Goal: Information Seeking & Learning: Learn about a topic

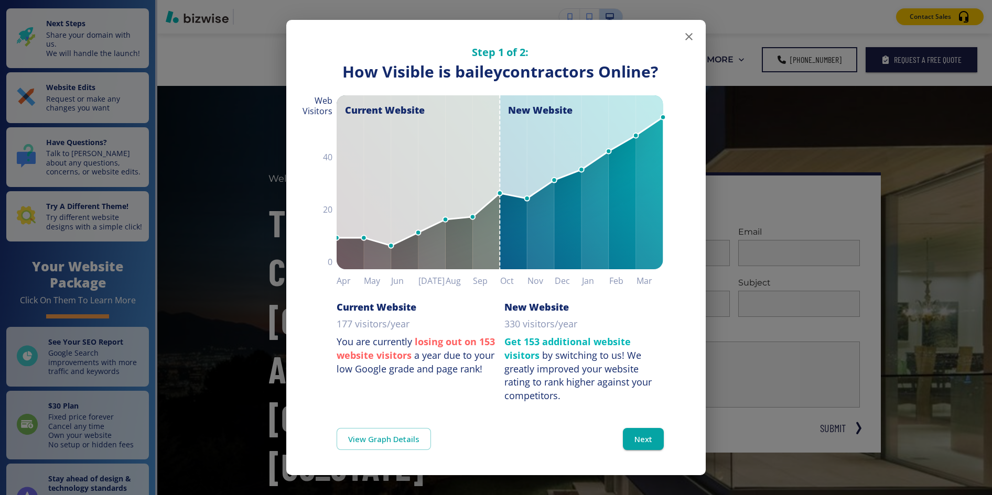
click at [691, 29] on button "button" at bounding box center [688, 36] width 21 height 21
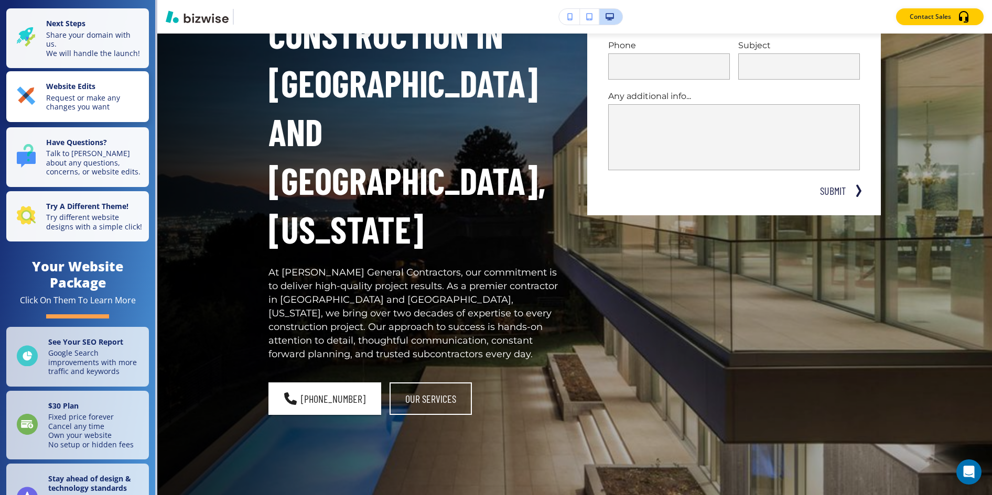
scroll to position [253, 0]
